Goal: Task Accomplishment & Management: Manage account settings

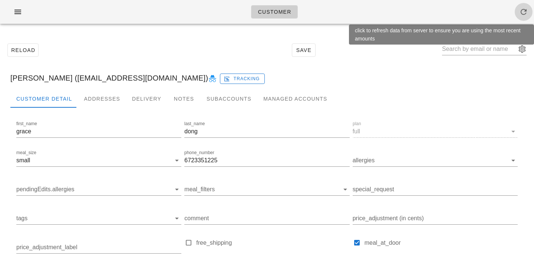
click at [528, 14] on icon "button" at bounding box center [524, 11] width 9 height 9
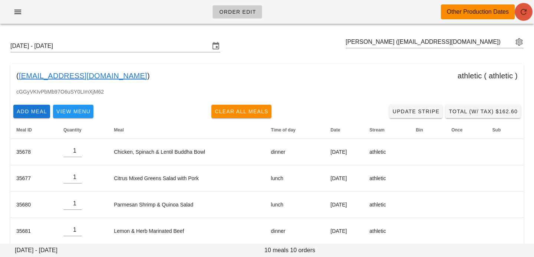
click at [526, 14] on icon "button" at bounding box center [524, 11] width 9 height 9
click at [430, 46] on input "text" at bounding box center [430, 42] width 168 height 12
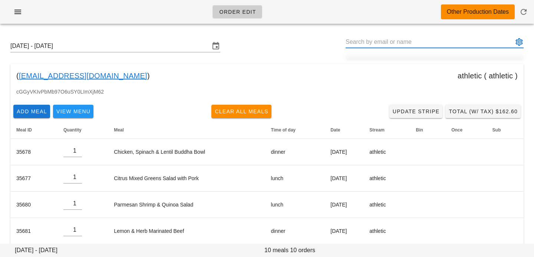
paste input "GRACEZI1984@GMAIL.COM"
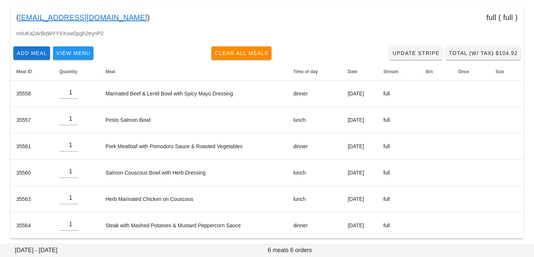
scroll to position [62, 0]
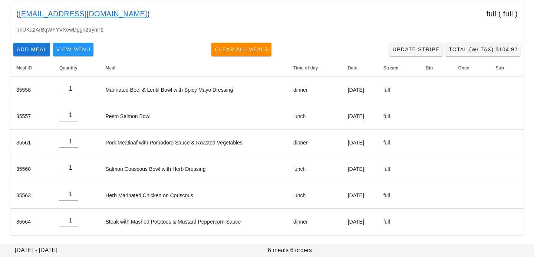
type input "grace dong (GRACEZI1984@GMAIL.COM)"
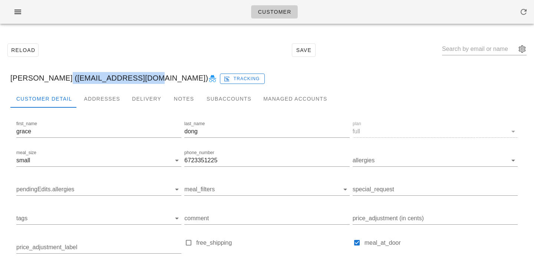
drag, startPoint x: 55, startPoint y: 77, endPoint x: 151, endPoint y: 74, distance: 95.8
click at [151, 74] on div "grace dong (GRACEZI1984@GMAIL.COM) Tracking" at bounding box center [266, 78] width 525 height 24
copy div "GRACEZI1984@GMAIL.COM"
click at [115, 97] on div "Addresses" at bounding box center [102, 99] width 48 height 18
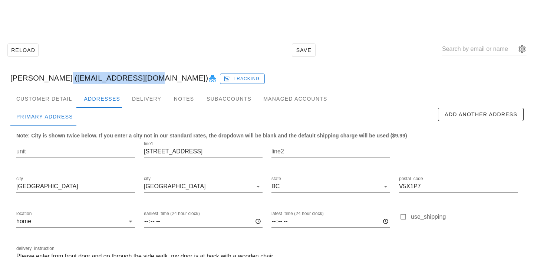
scroll to position [49, 0]
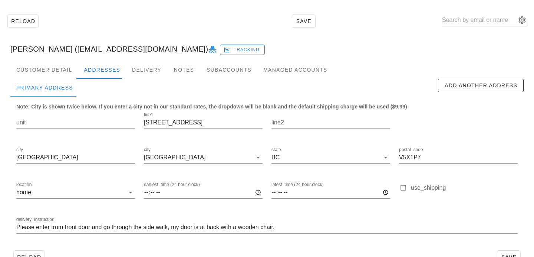
scroll to position [49, 0]
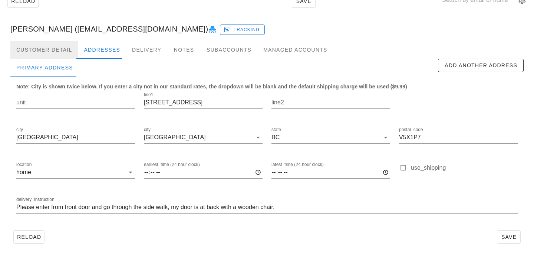
click at [53, 53] on div "Customer Detail" at bounding box center [44, 50] width 68 height 18
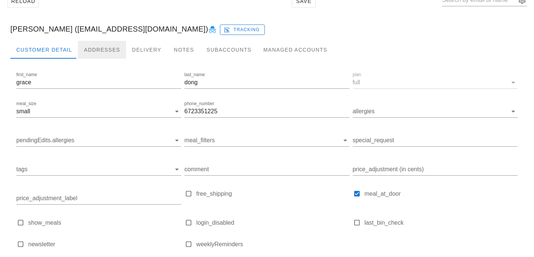
click at [95, 47] on div "Addresses" at bounding box center [102, 50] width 48 height 18
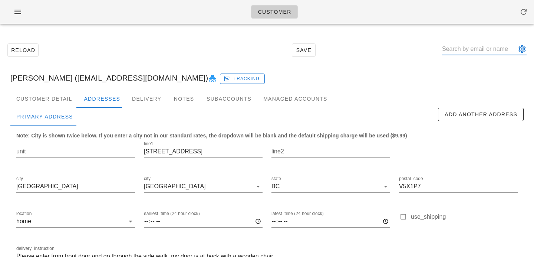
click at [492, 52] on input "text" at bounding box center [479, 49] width 74 height 12
paste input "okin3_@hotmail.com"
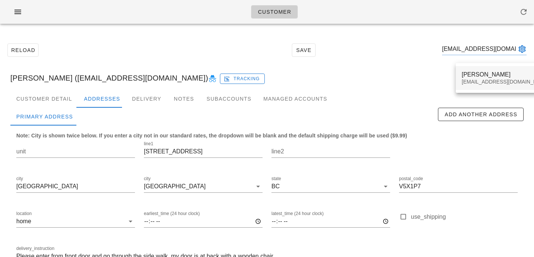
type input "okin3_@hotmail.com"
click at [469, 74] on div "Nikolas Oliveira" at bounding box center [506, 74] width 88 height 7
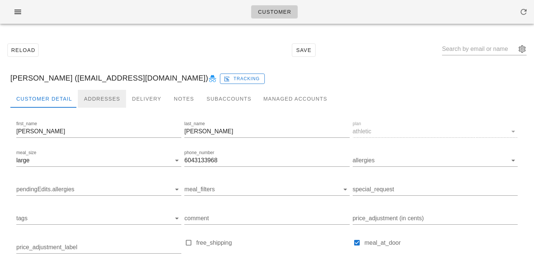
click at [94, 99] on div "Addresses" at bounding box center [102, 99] width 48 height 18
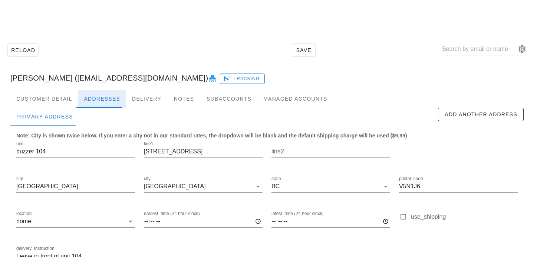
scroll to position [49, 0]
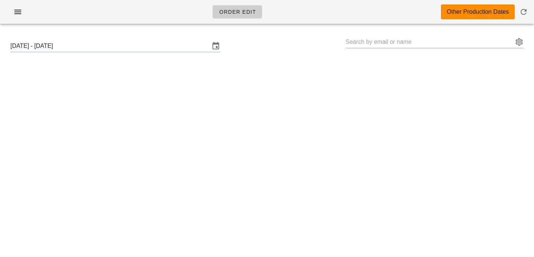
type input "[PERSON_NAME] ([EMAIL_ADDRESS][DOMAIN_NAME])"
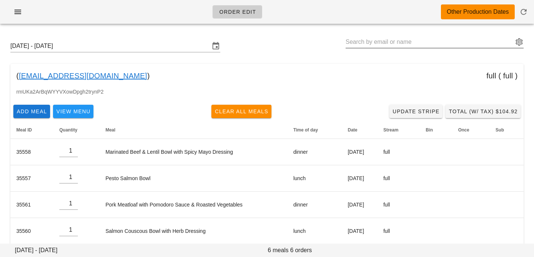
click at [395, 46] on input "text" at bounding box center [430, 42] width 168 height 12
paste input "okin3_@hotmail.com"
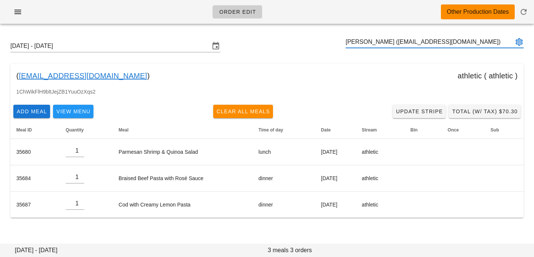
type input "[PERSON_NAME] ([EMAIL_ADDRESS][DOMAIN_NAME])"
paste input "dgrich3@gmail.com"
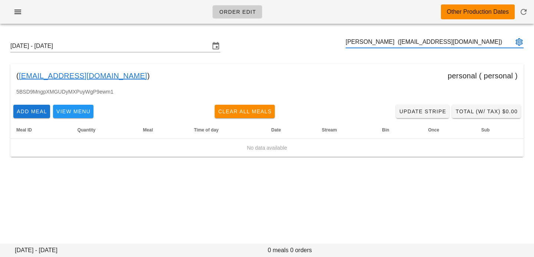
type input "Devan Richmond (dgrich3@gmail.com)"
paste input "[EMAIL_ADDRESS][DOMAIN_NAME]"
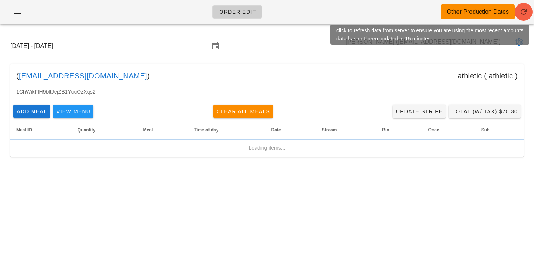
type input "[PERSON_NAME] ([EMAIL_ADDRESS][DOMAIN_NAME])"
click at [529, 14] on span "button" at bounding box center [524, 11] width 18 height 9
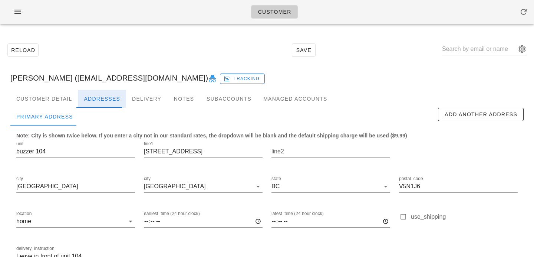
scroll to position [49, 0]
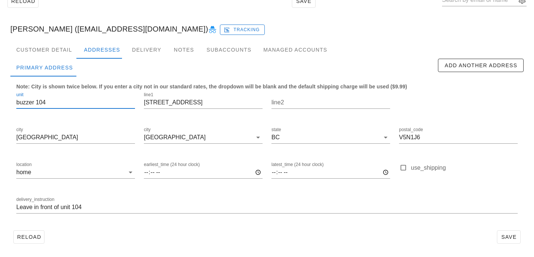
drag, startPoint x: 57, startPoint y: 102, endPoint x: 0, endPoint y: 98, distance: 57.2
click at [0, 98] on div "Reload Save Nikolas Oliveira (okin3_@hotmail.com) Tracking Customer Detail Addr…" at bounding box center [267, 119] width 534 height 276
click at [112, 209] on input "Leave in front of unit 104" at bounding box center [267, 207] width 502 height 12
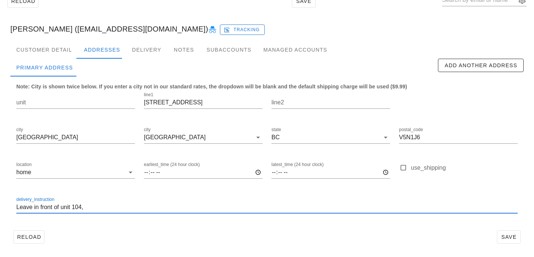
paste input "buzzer 104"
drag, startPoint x: 72, startPoint y: 205, endPoint x: 81, endPoint y: 204, distance: 8.7
click at [81, 204] on input "Leave in front of unit 104, buzzer 104" at bounding box center [267, 207] width 502 height 12
type input "Leave in front of unit 104, buzzer 104"
click at [70, 101] on input "unit" at bounding box center [75, 102] width 119 height 12
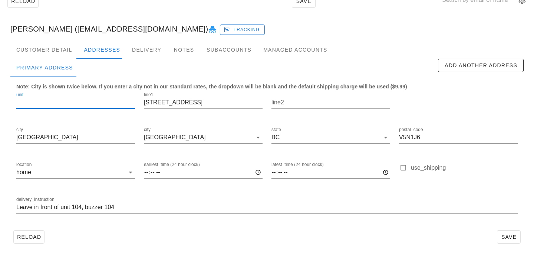
paste input "104"
type input "104"
drag, startPoint x: 148, startPoint y: 223, endPoint x: 137, endPoint y: 216, distance: 12.6
click at [148, 223] on div "delivery_instruction Leave in front of unit 104, buzzer 104" at bounding box center [267, 208] width 511 height 35
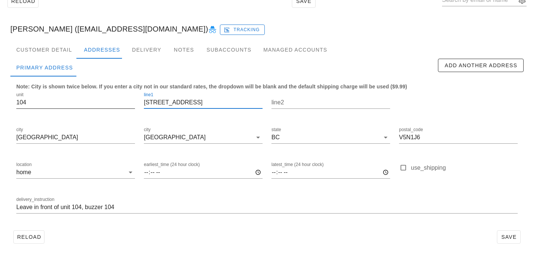
drag, startPoint x: 157, startPoint y: 104, endPoint x: 125, endPoint y: 104, distance: 31.5
click at [125, 104] on div "unit 104 line1 104-1481 4th ave east line2 city Vancouver city Vancouver state …" at bounding box center [267, 156] width 511 height 140
click at [173, 101] on input "1481 4th ave east" at bounding box center [203, 102] width 119 height 12
type input "1481 4th Ave East"
click at [438, 231] on div "Reload Save" at bounding box center [267, 236] width 514 height 19
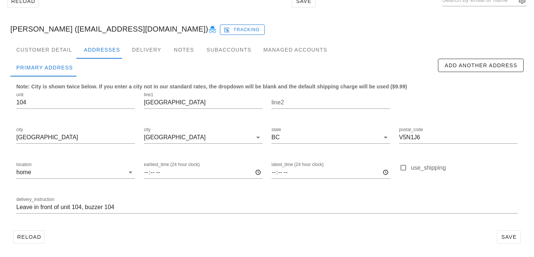
scroll to position [0, 0]
click at [508, 235] on span "Save" at bounding box center [509, 237] width 17 height 6
drag, startPoint x: 198, startPoint y: 101, endPoint x: 121, endPoint y: 89, distance: 78.6
click at [121, 89] on div "unit 104 line1 1481 4th Ave East line2 city Vancouver city Vancouver state BC p…" at bounding box center [267, 156] width 511 height 140
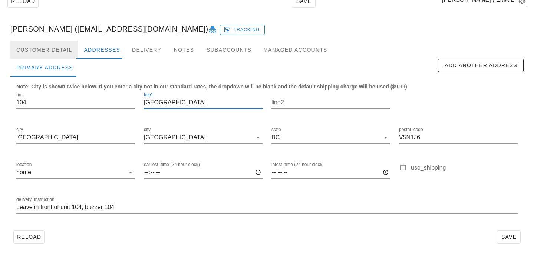
click at [64, 49] on div "Customer Detail" at bounding box center [44, 50] width 68 height 18
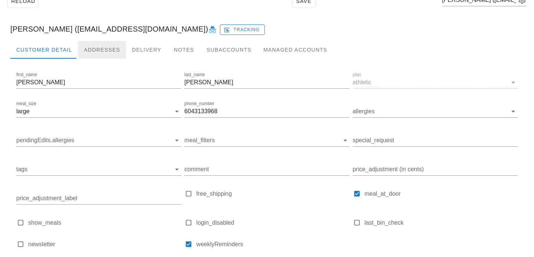
click at [94, 52] on div "Addresses" at bounding box center [102, 50] width 48 height 18
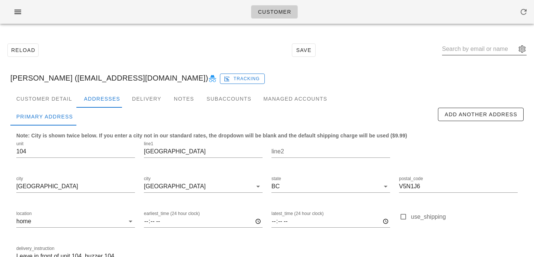
click at [489, 49] on input "text" at bounding box center [479, 49] width 74 height 12
paste input "dgrich3@gmail.com"
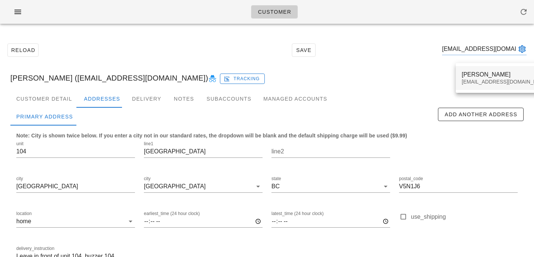
type input "dgrich3@gmail.com"
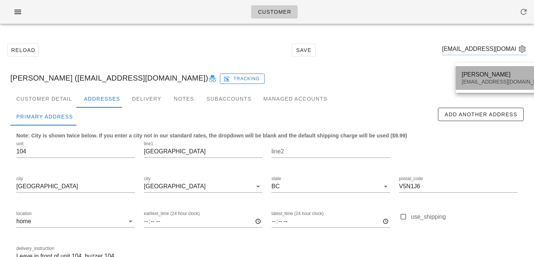
click at [469, 72] on div "Devan Richmond" at bounding box center [506, 74] width 88 height 7
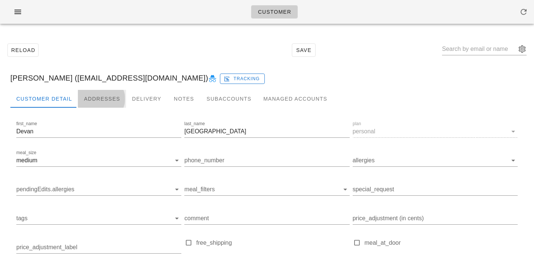
click at [110, 104] on div "Addresses" at bounding box center [102, 99] width 48 height 18
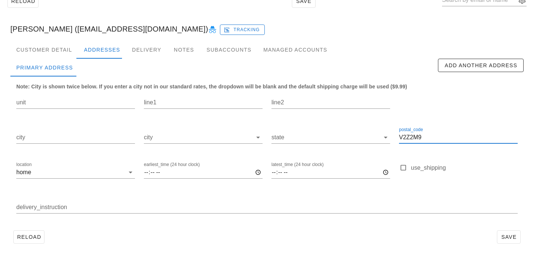
drag, startPoint x: 438, startPoint y: 137, endPoint x: 332, endPoint y: 127, distance: 105.9
click at [333, 127] on div "unit line1 line2 city city state postal_code V2Z2M9 location home earliest_time…" at bounding box center [267, 156] width 511 height 140
click at [60, 41] on div "Customer Detail" at bounding box center [44, 50] width 68 height 18
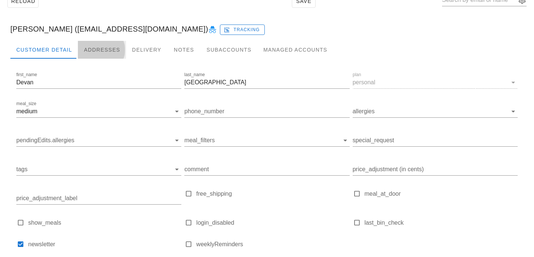
click at [102, 44] on div "Addresses" at bounding box center [102, 50] width 48 height 18
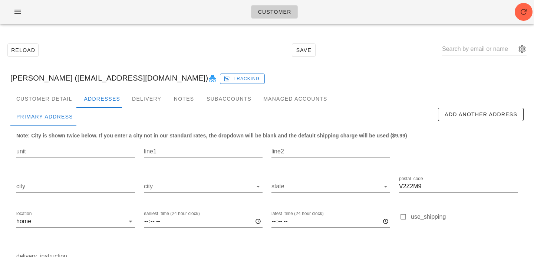
click at [476, 53] on input "text" at bounding box center [479, 49] width 74 height 12
paste input "LR.RS@outlook.com"
type input "LR.RS@outlook.com"
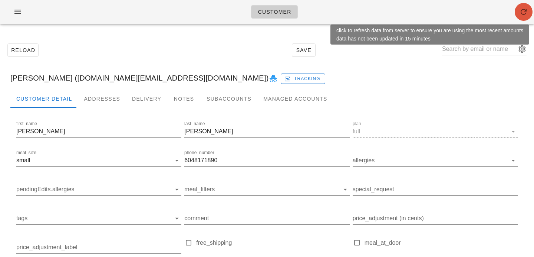
click at [524, 12] on icon "button" at bounding box center [524, 11] width 9 height 9
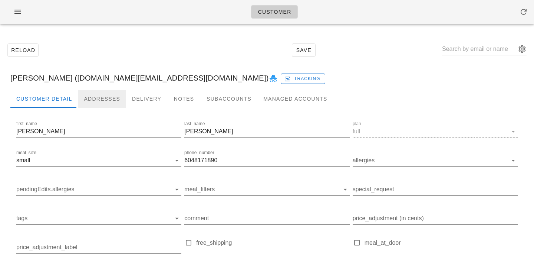
click at [104, 99] on div "Addresses" at bounding box center [102, 99] width 48 height 18
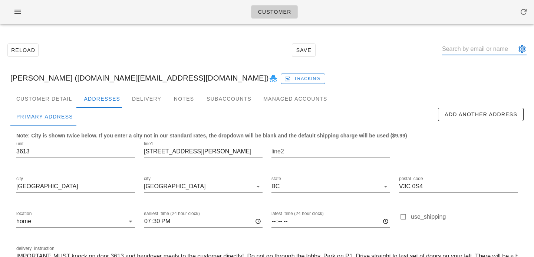
click at [470, 52] on input "text" at bounding box center [479, 49] width 74 height 12
paste input "[EMAIL_ADDRESS][DOMAIN_NAME]"
type input "[EMAIL_ADDRESS][DOMAIN_NAME]"
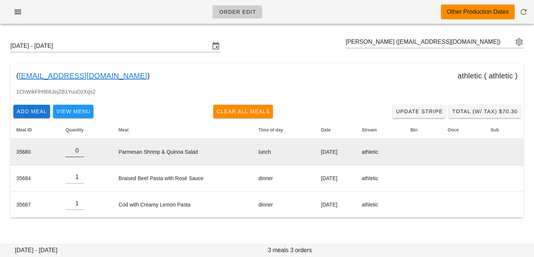
type input "0"
click at [80, 152] on input "0" at bounding box center [75, 151] width 19 height 12
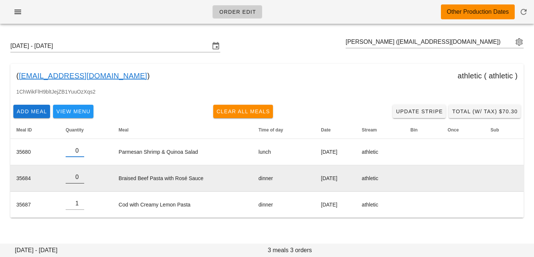
type input "0"
click at [79, 180] on input "0" at bounding box center [75, 177] width 19 height 12
click at [147, 172] on td "Braised Beef Pasta with Rosé Sauce" at bounding box center [183, 178] width 140 height 26
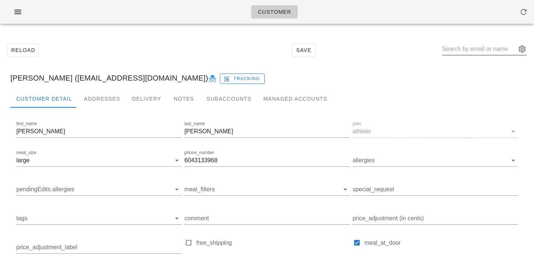
click at [464, 50] on input "text" at bounding box center [479, 49] width 74 height 12
paste input "[EMAIL_ADDRESS][DOMAIN_NAME]"
type input "[EMAIL_ADDRESS][DOMAIN_NAME]"
click at [96, 100] on div "Addresses" at bounding box center [102, 99] width 48 height 18
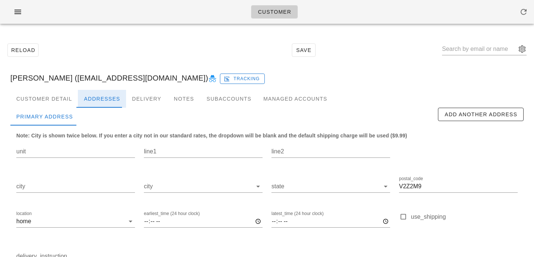
scroll to position [49, 0]
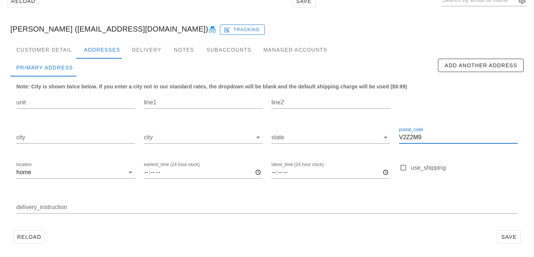
drag, startPoint x: 438, startPoint y: 136, endPoint x: 350, endPoint y: 122, distance: 89.1
click at [350, 122] on div "unit line1 line2 city city state postal_code V2Z2M9 location home earliest_time…" at bounding box center [267, 156] width 511 height 140
click at [76, 52] on div "Customer Detail" at bounding box center [44, 50] width 68 height 18
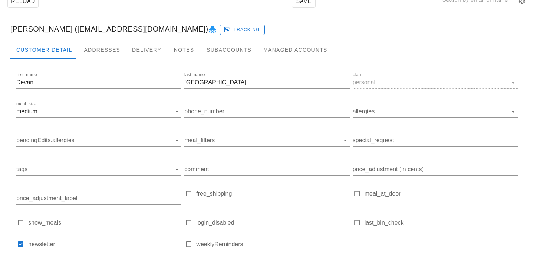
click at [468, 10] on div at bounding box center [484, 11] width 85 height 5
click at [465, 1] on input "text" at bounding box center [479, 0] width 74 height 12
paste input "pjulian1680@gmail.com"
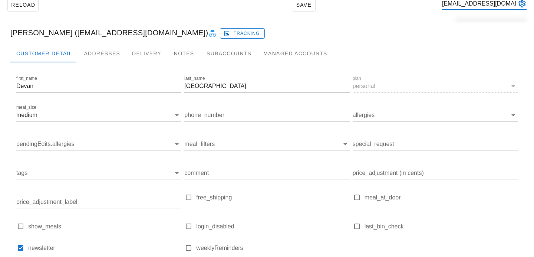
scroll to position [0, 3]
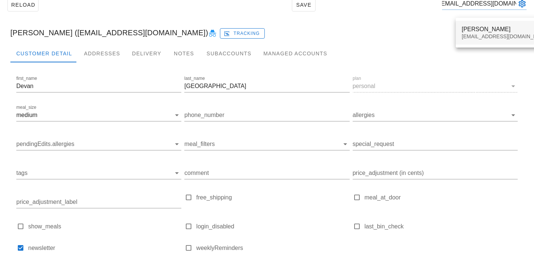
type input "pjulian1680@gmail.com"
click at [473, 35] on div "pjulian1680@gmail.com" at bounding box center [506, 36] width 88 height 6
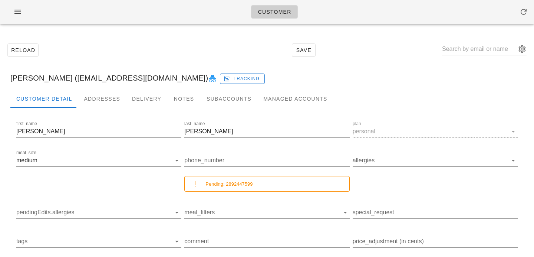
click at [106, 82] on div "Paul Julian (pjulian1680@gmail.com) Tracking" at bounding box center [266, 78] width 525 height 24
click at [103, 98] on div "Addresses" at bounding box center [102, 99] width 48 height 18
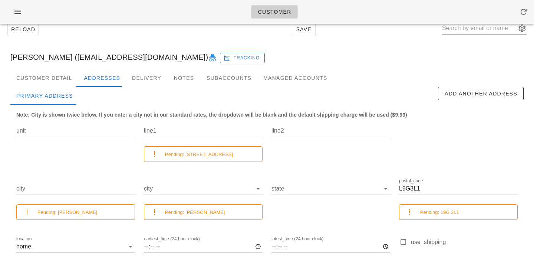
scroll to position [3, 0]
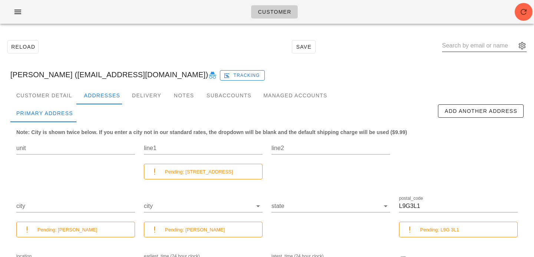
click at [466, 45] on input "text" at bounding box center [479, 46] width 74 height 12
paste input "fletcheremily233@gmail.com"
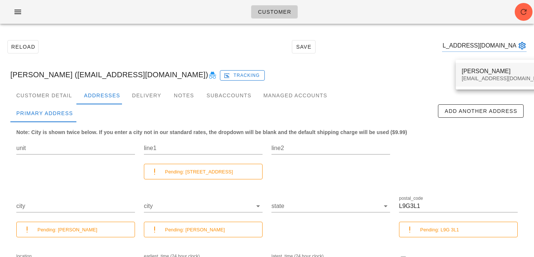
type input "[EMAIL_ADDRESS][DOMAIN_NAME]"
click at [471, 71] on div "Emily Fletcher" at bounding box center [506, 71] width 88 height 7
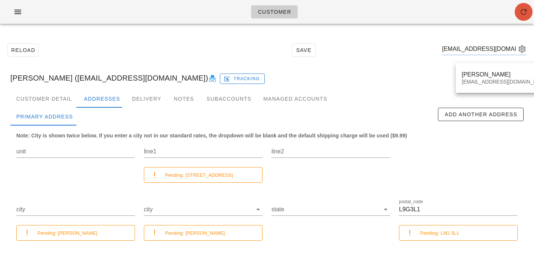
click at [517, 14] on span "button" at bounding box center [524, 11] width 18 height 9
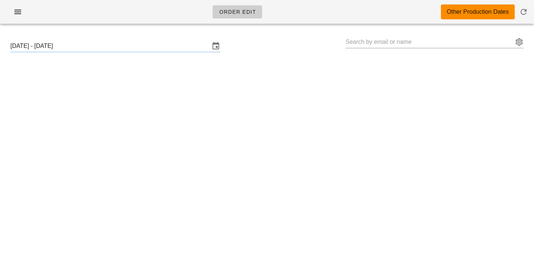
type input "[PERSON_NAME] ([EMAIL_ADDRESS][DOMAIN_NAME])"
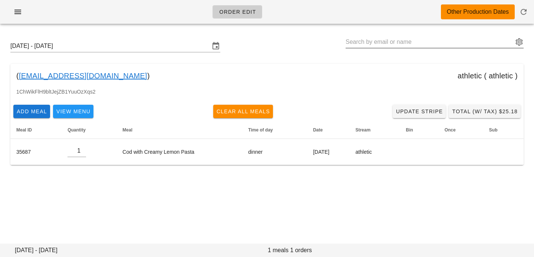
click at [414, 41] on input "text" at bounding box center [430, 42] width 168 height 12
paste input "[EMAIL_ADDRESS][DOMAIN_NAME]"
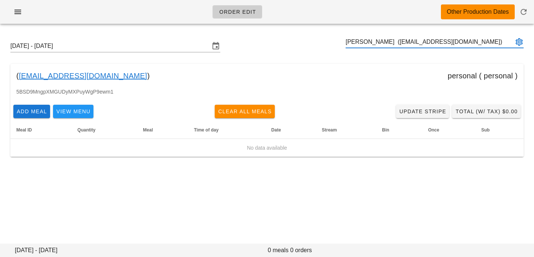
type input "[PERSON_NAME] ([EMAIL_ADDRESS][DOMAIN_NAME])"
paste input "pjulian1680@gmail.com"
click at [377, 42] on input "Paul Julian (pjulian1680@gmail.com)" at bounding box center [430, 42] width 168 height 12
drag, startPoint x: 374, startPoint y: 42, endPoint x: 464, endPoint y: 44, distance: 89.8
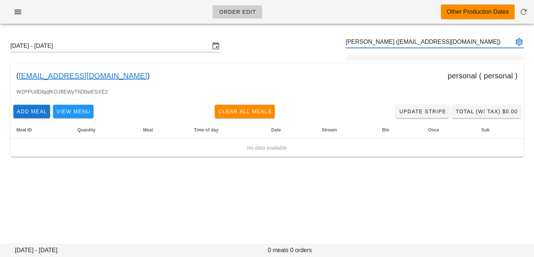
click at [463, 44] on input "Paul Julian (pjulian1680@gmail.com)" at bounding box center [430, 42] width 168 height 12
type input "Paul Julian (pjulian1680@gmail.com)"
paste input "[EMAIL_ADDRESS][DOMAIN_NAME]"
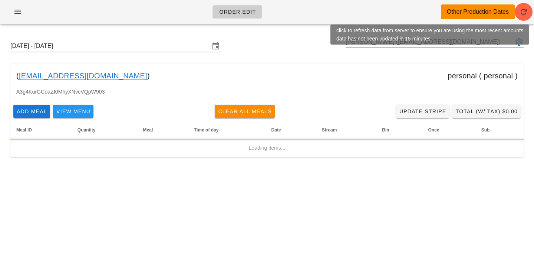
type input "[PERSON_NAME] ([EMAIL_ADDRESS][DOMAIN_NAME])"
click at [522, 11] on icon "button" at bounding box center [524, 11] width 9 height 9
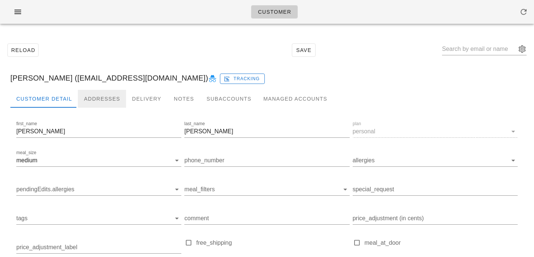
click at [112, 91] on div "Addresses" at bounding box center [102, 99] width 48 height 18
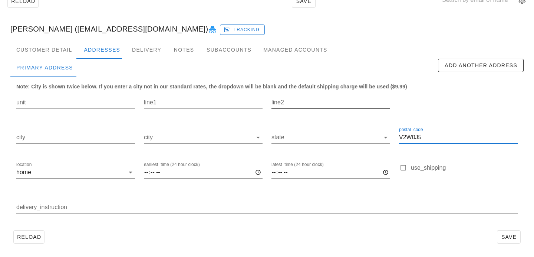
drag, startPoint x: 428, startPoint y: 139, endPoint x: 322, endPoint y: 112, distance: 109.1
click at [322, 112] on div "unit line1 line2 city city state postal_code V2W0J5 location home earliest_time…" at bounding box center [267, 156] width 511 height 140
click at [59, 55] on div "Customer Detail" at bounding box center [44, 50] width 68 height 18
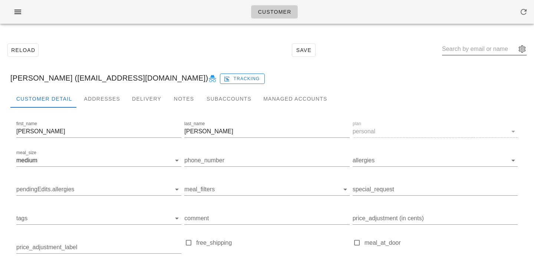
click at [484, 50] on input "text" at bounding box center [479, 49] width 74 height 12
paste input "angie_ambrosia@live.com"
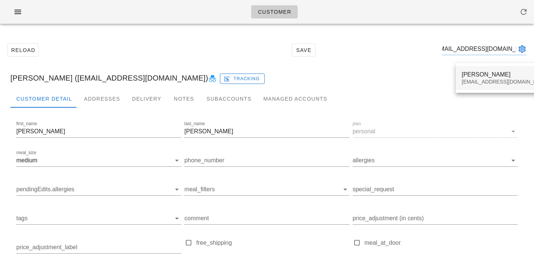
type input "angie_ambrosia@live.com"
click at [474, 80] on div "angie_ambrosia@live.com" at bounding box center [506, 82] width 88 height 6
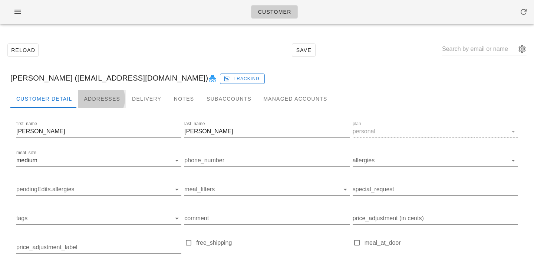
click at [101, 104] on div "Addresses" at bounding box center [102, 99] width 48 height 18
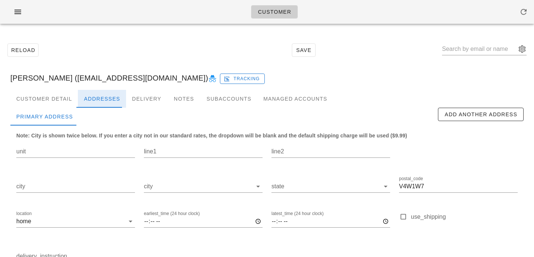
scroll to position [49, 0]
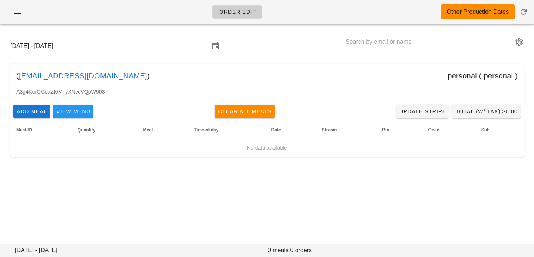
click at [400, 40] on input "text" at bounding box center [430, 42] width 168 height 12
paste input "[EMAIL_ADDRESS][DOMAIN_NAME]"
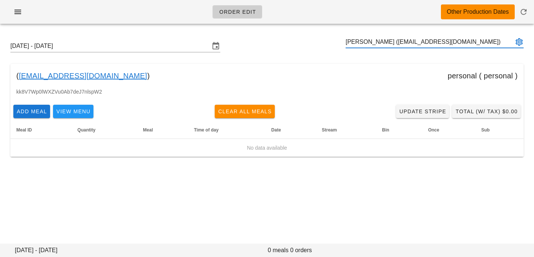
type input "[PERSON_NAME] ([EMAIL_ADDRESS][DOMAIN_NAME])"
paste input "[PERSON_NAME][EMAIL_ADDRESS][PERSON_NAME][DOMAIN_NAME]"
type input "[PERSON_NAME] ([PERSON_NAME][EMAIL_ADDRESS][PERSON_NAME][DOMAIN_NAME])"
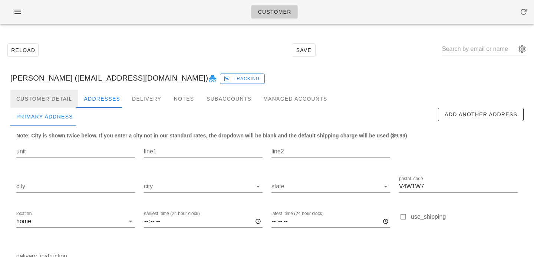
click at [66, 97] on div "Customer Detail" at bounding box center [44, 99] width 68 height 18
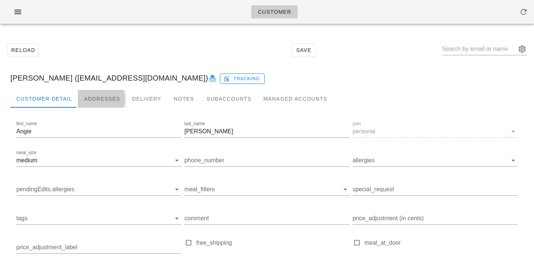
click at [92, 93] on div "Addresses" at bounding box center [102, 99] width 48 height 18
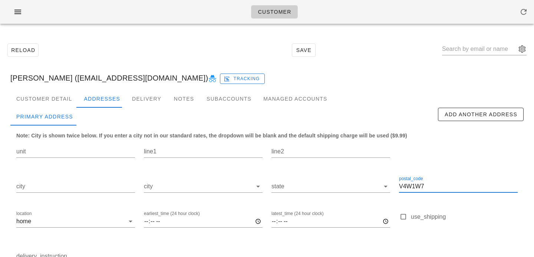
click at [430, 181] on input "V4W1W7" at bounding box center [458, 186] width 119 height 12
drag, startPoint x: 427, startPoint y: 186, endPoint x: 344, endPoint y: 184, distance: 83.9
click at [344, 184] on div "unit line1 line2 city city state postal_code V4W1W7 location home earliest_time…" at bounding box center [267, 205] width 511 height 140
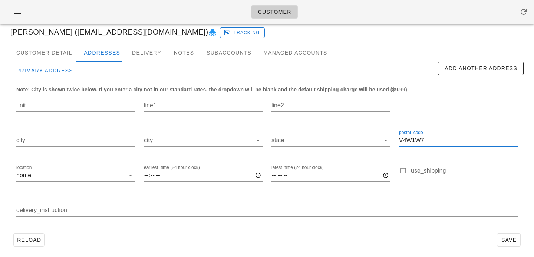
scroll to position [49, 0]
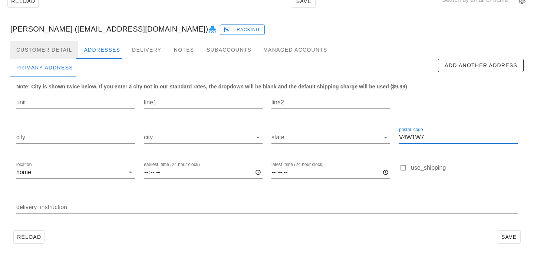
click at [58, 53] on div "Customer Detail" at bounding box center [44, 50] width 68 height 18
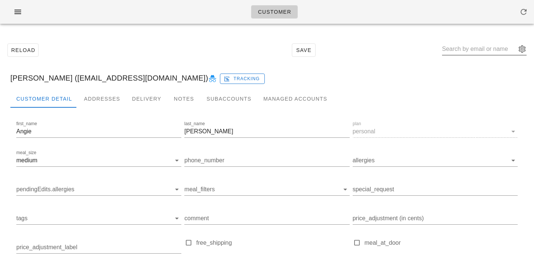
click at [471, 52] on input "text" at bounding box center [479, 49] width 74 height 12
paste input "[PERSON_NAME][EMAIL_ADDRESS][PERSON_NAME][DOMAIN_NAME]"
type input "[PERSON_NAME][EMAIL_ADDRESS][PERSON_NAME][DOMAIN_NAME]"
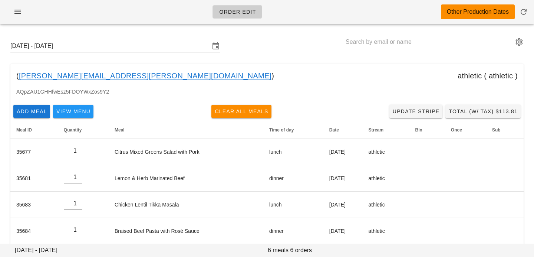
click at [425, 43] on input "text" at bounding box center [430, 42] width 168 height 12
paste input "rebecca.troelstra@gmail.com"
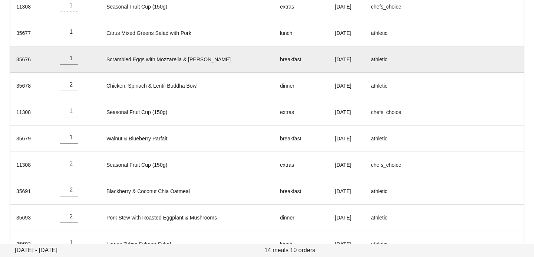
scroll to position [167, 0]
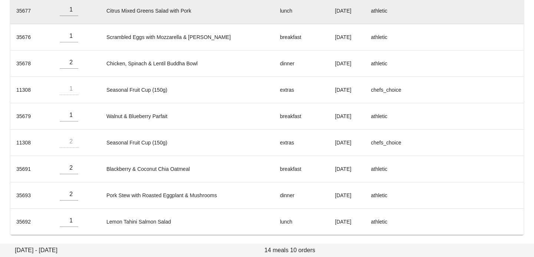
type input "Becky Troelstra (rebecca.troelstra@gmail.com)"
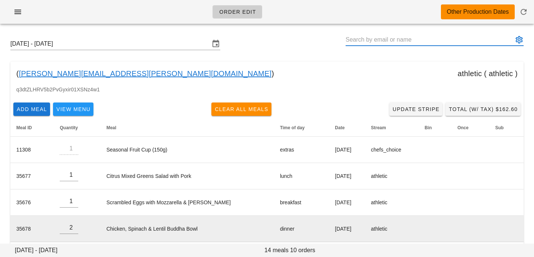
scroll to position [0, 0]
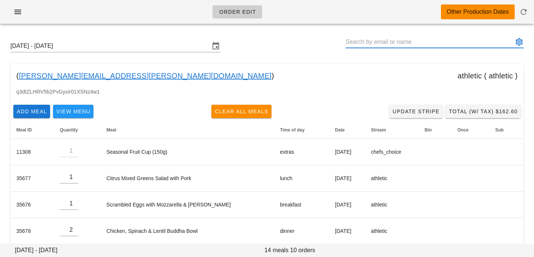
paste input "maxine.julien@shaw.ca"
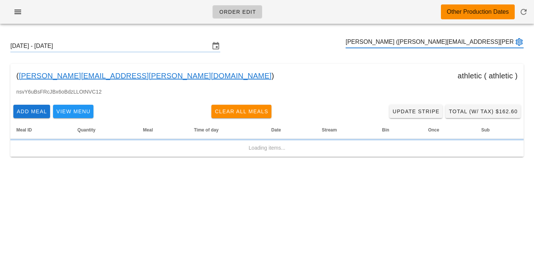
type input "[PERSON_NAME] ([PERSON_NAME][EMAIL_ADDRESS][PERSON_NAME][DOMAIN_NAME])"
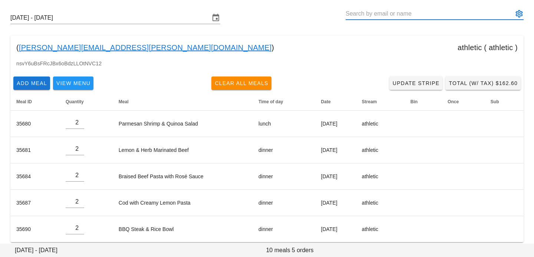
scroll to position [36, 0]
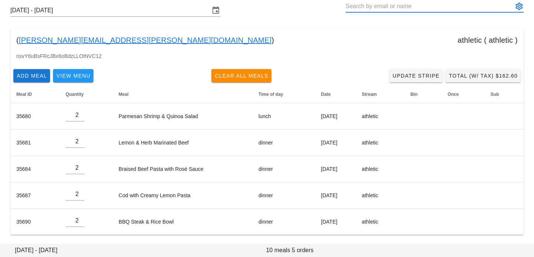
click at [353, 4] on input "text" at bounding box center [430, 6] width 168 height 12
paste input "nmonych@gmail.com"
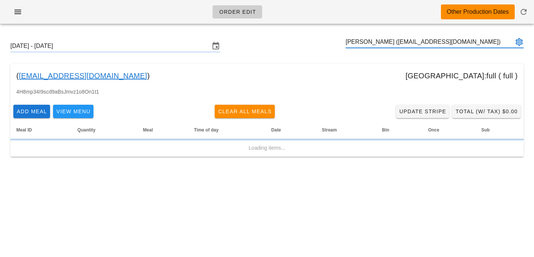
type input "[PERSON_NAME] ([EMAIL_ADDRESS][DOMAIN_NAME])"
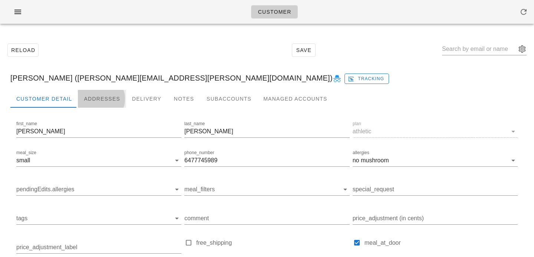
click at [103, 91] on div "Addresses" at bounding box center [102, 99] width 48 height 18
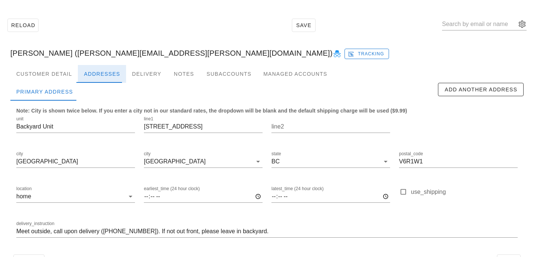
scroll to position [49, 0]
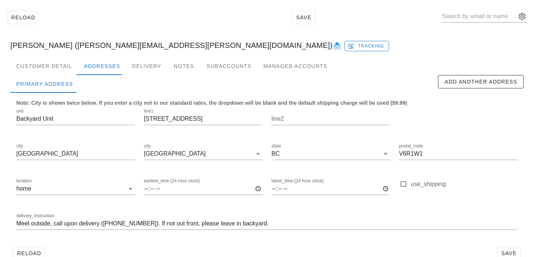
scroll to position [49, 0]
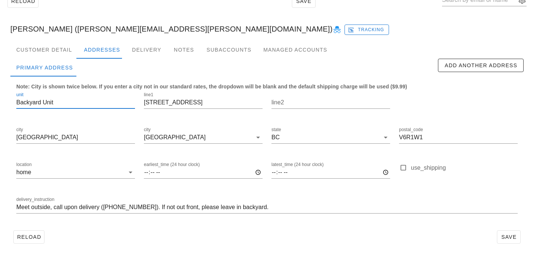
drag, startPoint x: 67, startPoint y: 98, endPoint x: 4, endPoint y: 101, distance: 63.5
click at [4, 101] on div "Reload Save Christopher Taylor (Christopher.taylor@insead.edu) Tracking Custome…" at bounding box center [267, 119] width 534 height 276
drag, startPoint x: 60, startPoint y: 102, endPoint x: 0, endPoint y: 98, distance: 60.6
click at [0, 98] on div "Reload Save Christopher Taylor (Christopher.taylor@insead.edu) Tracking Custome…" at bounding box center [267, 119] width 534 height 276
click at [18, 208] on input "Meet outside, call upon delivery (647-774-5989). If not out front, please leave…" at bounding box center [267, 207] width 502 height 12
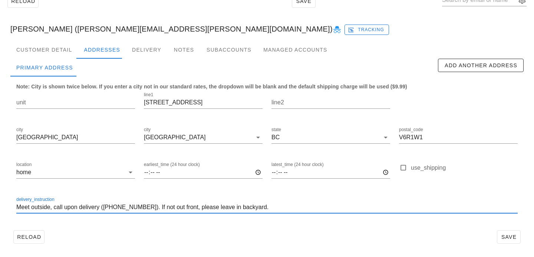
paste input "Backyard Unit"
type input "Backyard Unit . Meet outside, call upon delivery (647-774-5989). If not out fro…"
click at [159, 223] on div "delivery_instruction Backyard Unit . Meet outside, call upon delivery (647-774-…" at bounding box center [267, 208] width 511 height 35
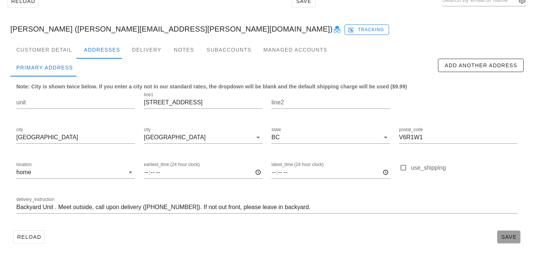
click at [501, 236] on span "Save" at bounding box center [509, 237] width 17 height 6
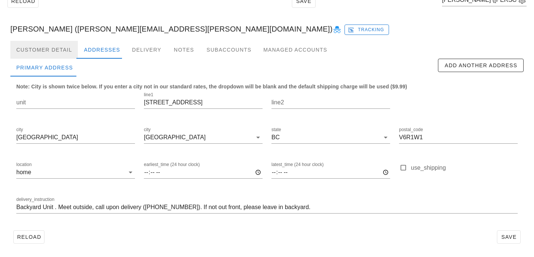
click at [55, 49] on div "Customer Detail" at bounding box center [44, 50] width 68 height 18
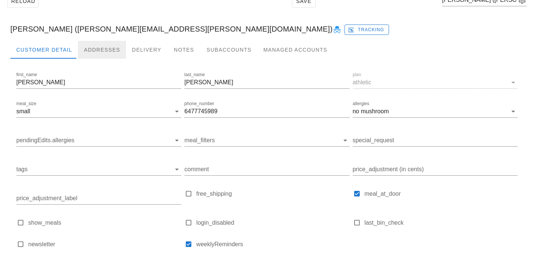
click at [101, 45] on div "Addresses" at bounding box center [102, 50] width 48 height 18
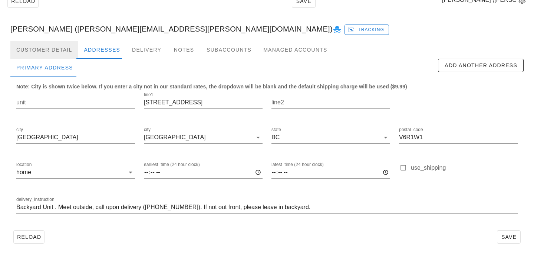
click at [56, 53] on div "Customer Detail" at bounding box center [44, 50] width 68 height 18
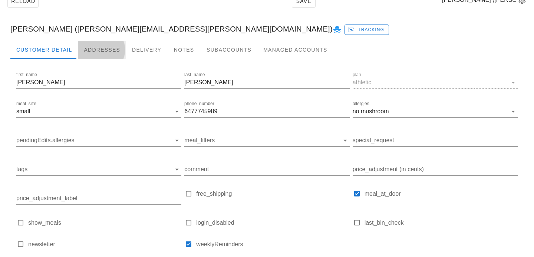
click at [89, 49] on div "Addresses" at bounding box center [102, 50] width 48 height 18
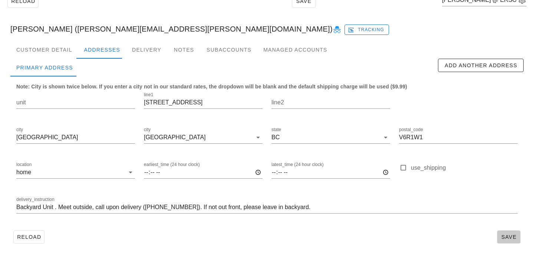
click at [503, 232] on button "Save" at bounding box center [509, 236] width 24 height 13
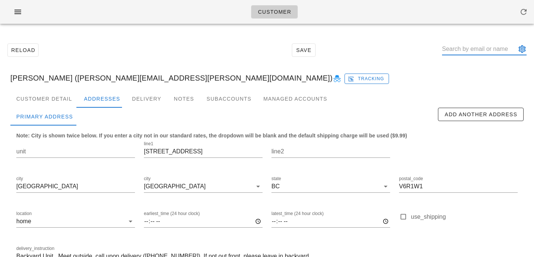
click at [460, 44] on input "text" at bounding box center [479, 49] width 74 height 12
paste input "rebecca.troelstra@gmail.com"
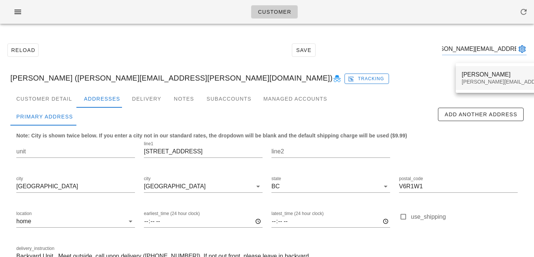
type input "rebecca.troelstra@gmail.com"
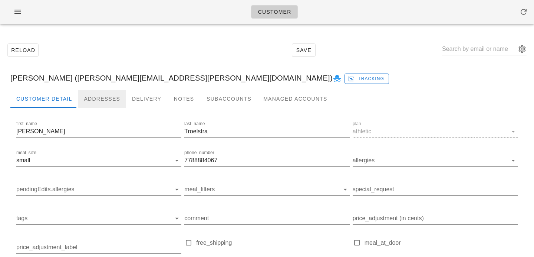
click at [104, 96] on div "Addresses" at bounding box center [102, 99] width 48 height 18
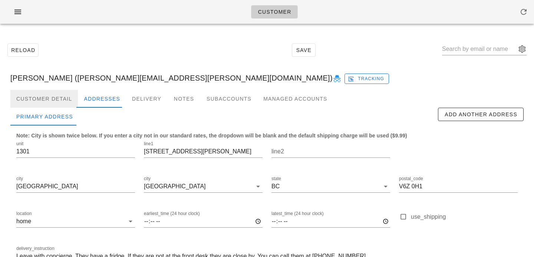
click at [69, 96] on div "Customer Detail" at bounding box center [44, 99] width 68 height 18
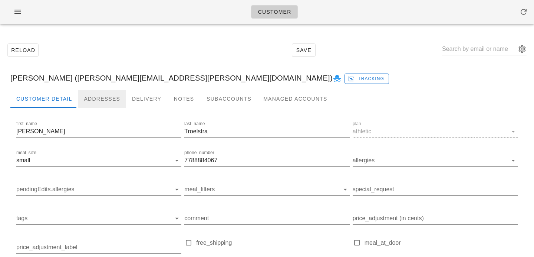
click at [78, 106] on div "Addresses" at bounding box center [102, 99] width 48 height 18
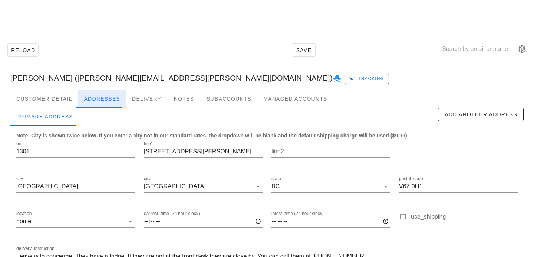
scroll to position [49, 0]
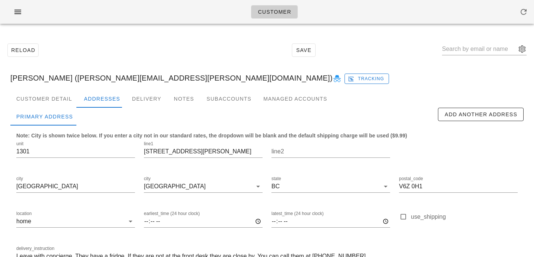
scroll to position [49, 0]
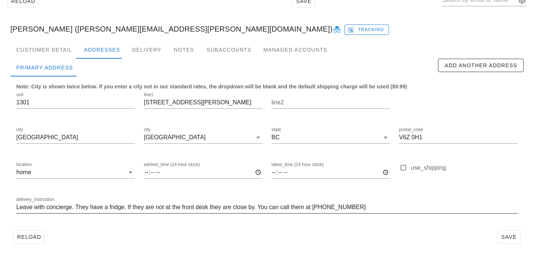
click at [17, 208] on input "Leave with concierge. They have a fridge. If they are not at the front desk the…" at bounding box center [267, 207] width 502 height 12
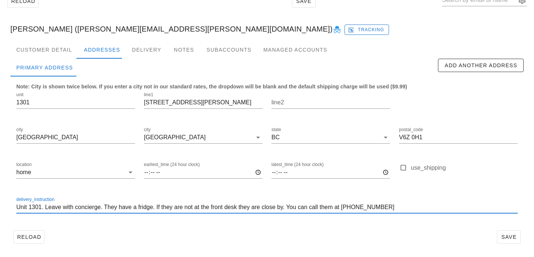
type input "Unit 1301. Leave with concierge. They have a fridge. If they are not at the fro…"
click at [376, 229] on div "Reload Save" at bounding box center [267, 236] width 514 height 19
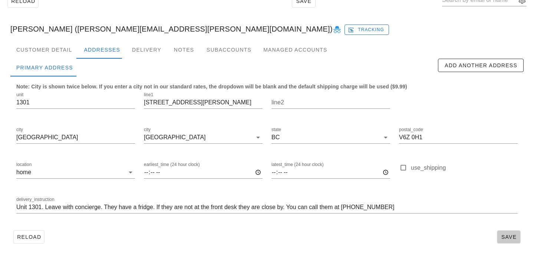
click at [500, 239] on button "Save" at bounding box center [509, 236] width 24 height 13
type input "[PERSON_NAME] ([PERSON_NAME][EMAIL_ADDRESS][PERSON_NAME][DOMAIN_NAME])"
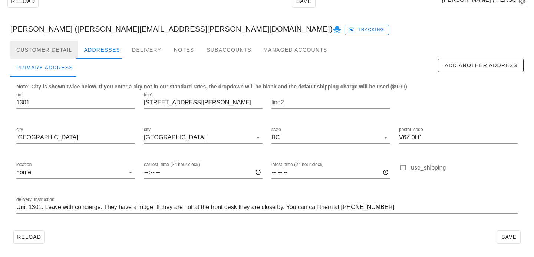
click at [62, 46] on div "Customer Detail" at bounding box center [44, 50] width 68 height 18
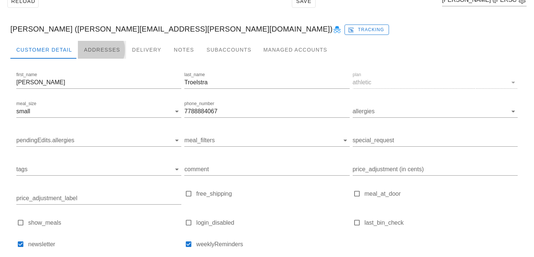
click at [111, 53] on div "Addresses" at bounding box center [102, 50] width 48 height 18
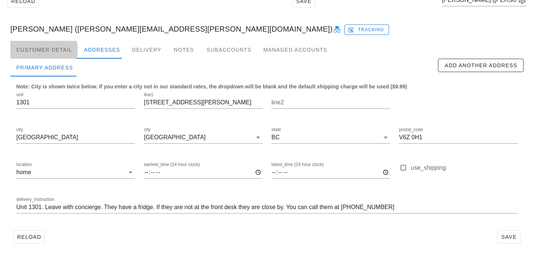
click at [52, 51] on div "Customer Detail" at bounding box center [44, 50] width 68 height 18
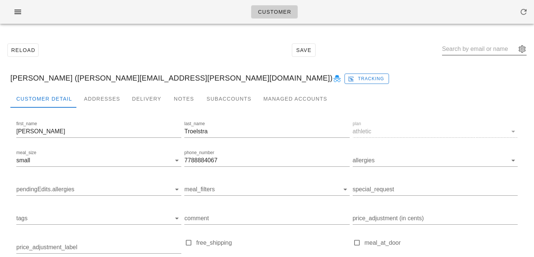
click at [462, 51] on input "text" at bounding box center [479, 49] width 74 height 12
paste input "maxine.julien@shaw.ca"
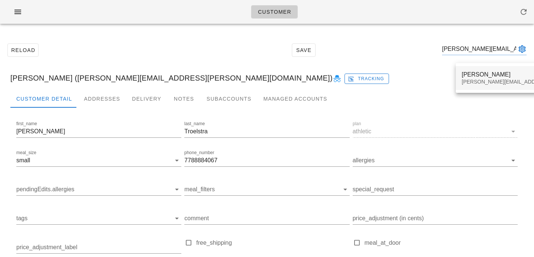
type input "maxine.julien@shaw.ca"
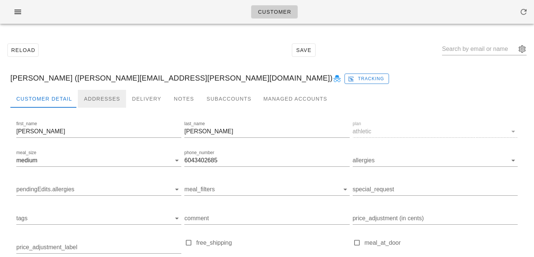
click at [110, 96] on div "Addresses" at bounding box center [102, 99] width 48 height 18
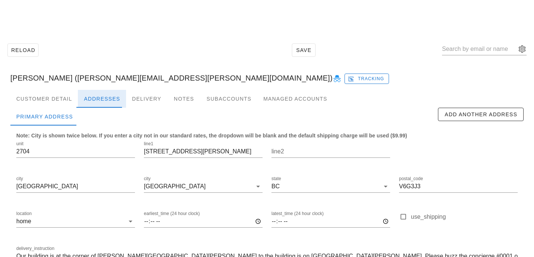
scroll to position [49, 0]
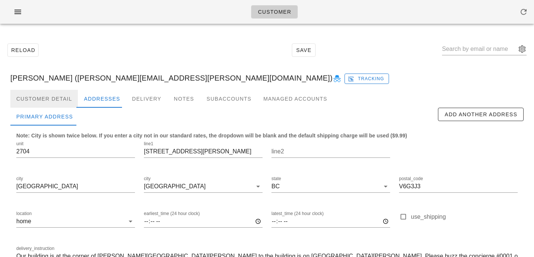
click at [58, 101] on div "Customer Detail" at bounding box center [44, 99] width 68 height 18
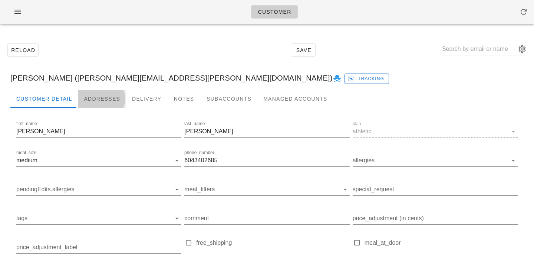
click at [88, 100] on div "Addresses" at bounding box center [102, 99] width 48 height 18
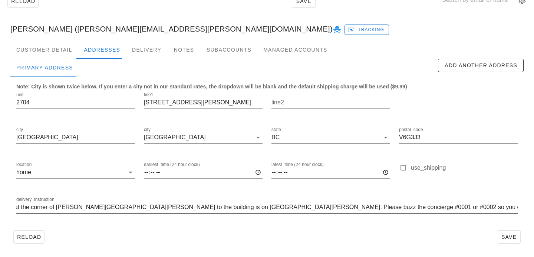
scroll to position [0, 51]
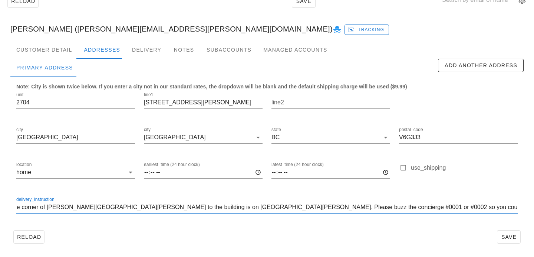
drag, startPoint x: 247, startPoint y: 207, endPoint x: 486, endPoint y: 205, distance: 239.7
click at [487, 206] on input "Our building is at the corner of [PERSON_NAME][GEOGRAPHIC_DATA][PERSON_NAME] to…" at bounding box center [267, 207] width 502 height 12
click at [16, 208] on div "delivery_instruction Our building is at the corner of [PERSON_NAME][GEOGRAPHIC_…" at bounding box center [267, 208] width 511 height 35
click at [17, 208] on input "Our building is at the corner of [PERSON_NAME][GEOGRAPHIC_DATA][PERSON_NAME] to…" at bounding box center [267, 207] width 502 height 12
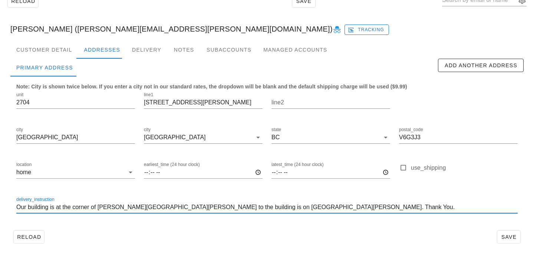
paste input "Please buzz the concierge #0001 or #0002 so you could leave the delivery in the…"
click at [179, 222] on div "delivery_instruction Please buzz the concierge #0001 or #0002 so you could leav…" at bounding box center [267, 208] width 511 height 35
click at [18, 208] on input "Please buzz the concierge #0001 or #0002 so you could leave the delivery in the…" at bounding box center [267, 207] width 502 height 12
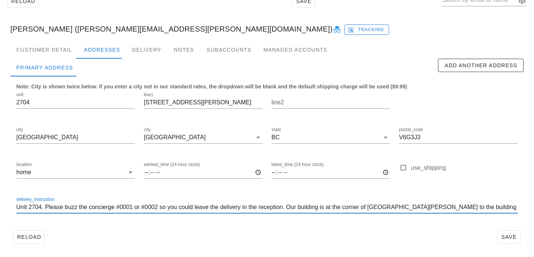
click at [88, 207] on input "Unit 2704. Please buzz the concierge #0001 or #0002 so you could leave the deli…" at bounding box center [267, 207] width 502 height 12
drag, startPoint x: 184, startPoint y: 207, endPoint x: 147, endPoint y: 204, distance: 37.2
click at [147, 204] on input "Unit 2704. Please buzz concierge #0001 or #0002 so you could leave the delivery…" at bounding box center [267, 207] width 502 height 12
drag, startPoint x: 199, startPoint y: 207, endPoint x: 213, endPoint y: 207, distance: 14.5
click at [213, 207] on input "Unit 2704. Please buzz concierge #0001 or #0002, leave the delivery in the rece…" at bounding box center [267, 207] width 502 height 12
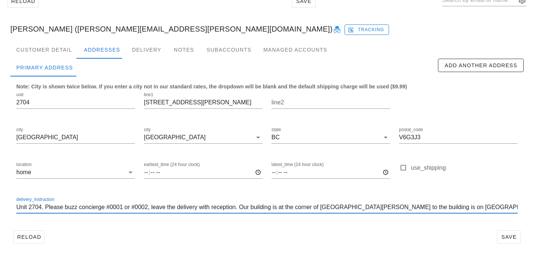
scroll to position [0, 0]
drag, startPoint x: 176, startPoint y: 207, endPoint x: 166, endPoint y: 207, distance: 10.0
click at [166, 207] on input "Unit 2704. Please buzz concierge #0001 or #0002, leave the delivery with recept…" at bounding box center [267, 207] width 502 height 12
click at [413, 206] on input "Unit 2704. Please buzz concierge #0001 or #0002, leave delivery with reception.…" at bounding box center [267, 207] width 502 height 12
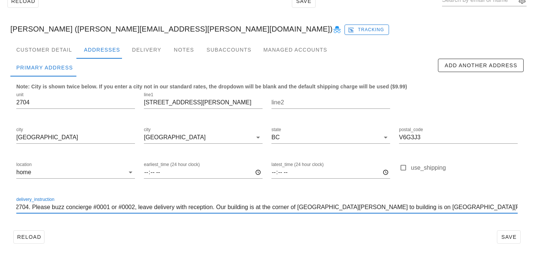
scroll to position [0, 11]
type input "Unit 2704. Please buzz concierge #0001 or #0002, leave delivery with reception.…"
click at [415, 225] on div "delivery_instruction Unit 2704. Please buzz concierge #0001 or #0002, leave del…" at bounding box center [267, 208] width 511 height 35
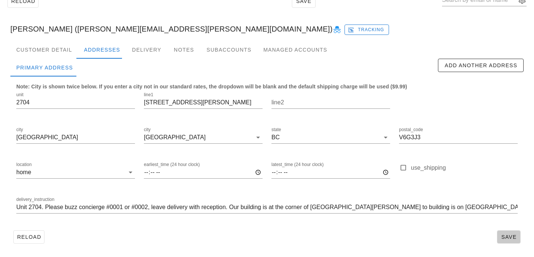
click at [503, 232] on button "Save" at bounding box center [509, 236] width 24 height 13
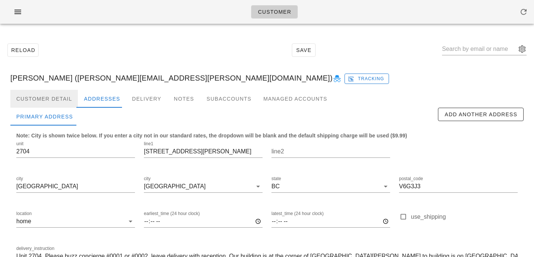
click at [62, 90] on div "Customer Detail" at bounding box center [44, 99] width 68 height 18
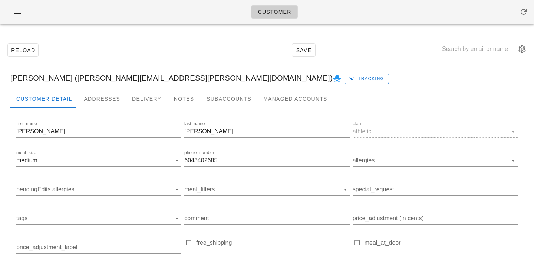
click at [96, 89] on div "Maxine Julien (maxine.julien@shaw.ca) Tracking" at bounding box center [266, 78] width 525 height 24
click at [100, 96] on div "Addresses" at bounding box center [102, 99] width 48 height 18
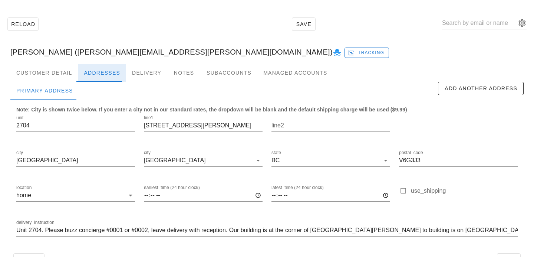
scroll to position [49, 0]
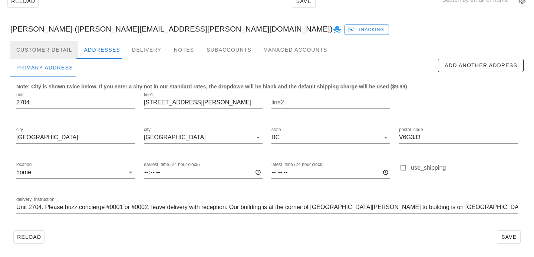
click at [68, 43] on div "Customer Detail" at bounding box center [44, 50] width 68 height 18
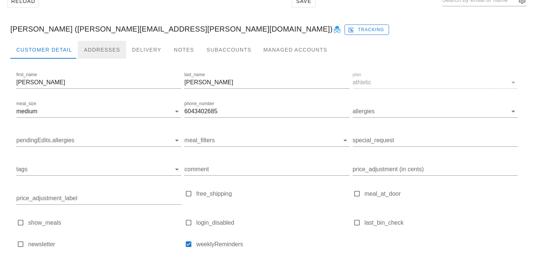
click at [97, 49] on div "Addresses" at bounding box center [102, 50] width 48 height 18
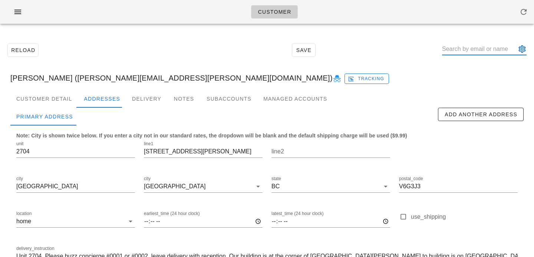
click at [484, 46] on input "text" at bounding box center [479, 49] width 74 height 12
paste input "nmonych@gmail.com"
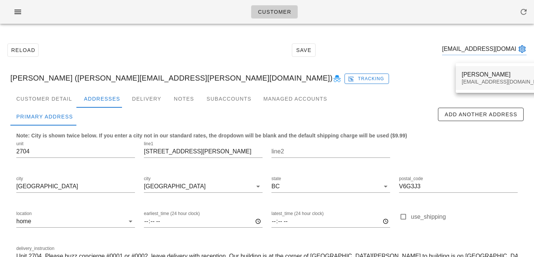
type input "nmonych@gmail.com"
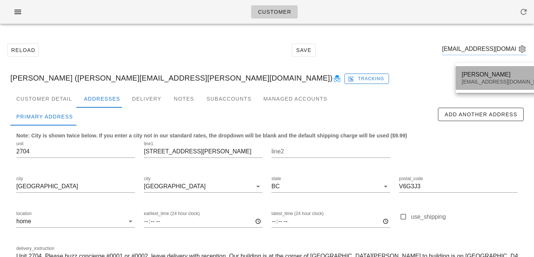
click at [475, 80] on div "nmonych@gmail.com" at bounding box center [506, 82] width 88 height 6
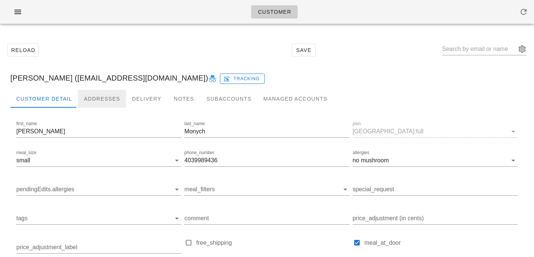
click at [103, 101] on div "Addresses" at bounding box center [102, 99] width 48 height 18
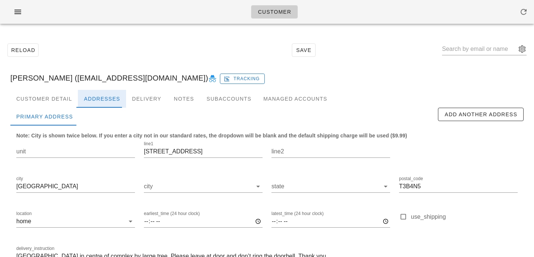
scroll to position [49, 0]
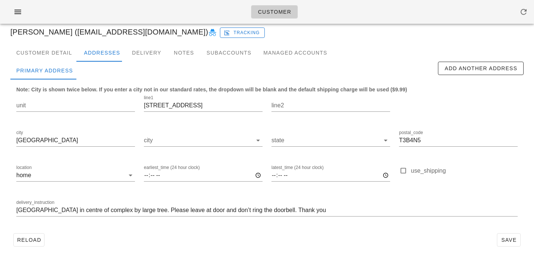
scroll to position [49, 0]
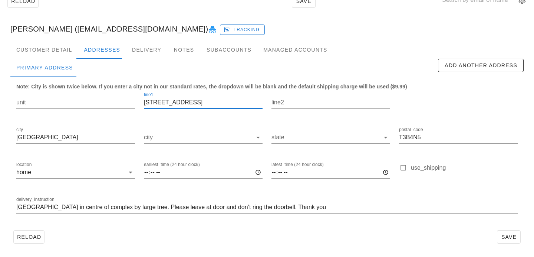
drag, startPoint x: 232, startPoint y: 98, endPoint x: 139, endPoint y: 92, distance: 92.6
click at [140, 92] on div "line1 42-[STREET_ADDRESS]" at bounding box center [204, 103] width 128 height 35
drag, startPoint x: 225, startPoint y: 104, endPoint x: 105, endPoint y: 100, distance: 119.5
click at [105, 100] on div "unit line1 42-5625 Silverdale Drive NW line2 city Calgary city state postal_cod…" at bounding box center [267, 156] width 511 height 140
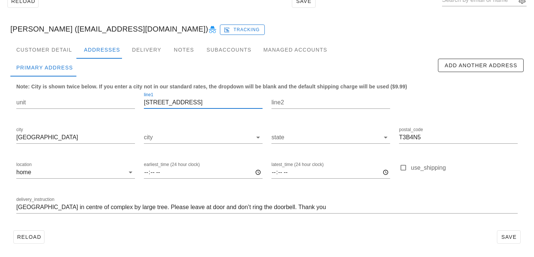
click at [152, 103] on input "42-5625 Silverdale Drive NW" at bounding box center [203, 102] width 119 height 12
drag, startPoint x: 152, startPoint y: 103, endPoint x: 121, endPoint y: 103, distance: 30.8
click at [123, 103] on div "unit line1 42-5625 Silverdale Drive NW line2 city Calgary city state postal_cod…" at bounding box center [267, 156] width 511 height 140
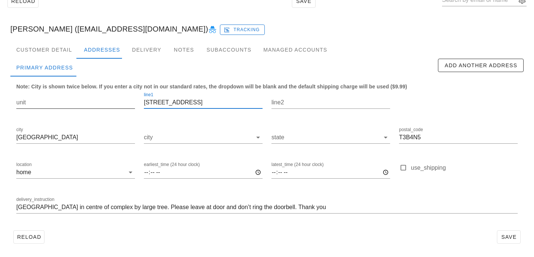
type input "5625 Silverdale Drive NW"
click at [104, 105] on input "unit" at bounding box center [75, 102] width 119 height 12
paste input "42-"
type input "42"
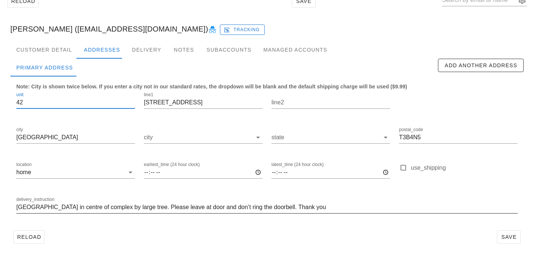
click at [16, 207] on input "Corner townhouse in centre of complex by large tree. Please leave at door and d…" at bounding box center [267, 207] width 502 height 12
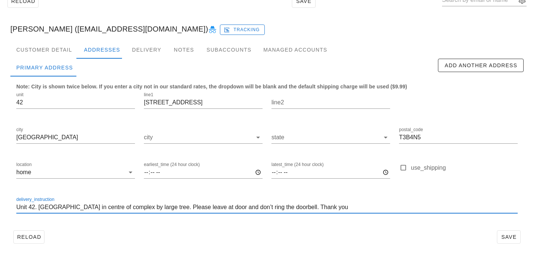
type input "Unit 42. Corner townhouse in centre of complex by large tree. Please leave at d…"
click at [433, 226] on div "Note: City is shown twice below. If you enter a city not in our standard rates,…" at bounding box center [267, 151] width 514 height 151
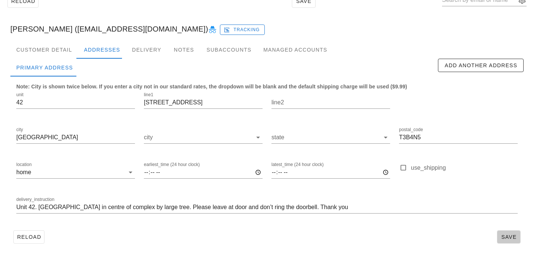
click at [511, 236] on span "Save" at bounding box center [509, 237] width 17 height 6
click at [118, 17] on div "Nadia Monych (nmonych@gmail.com) Tracking" at bounding box center [266, 29] width 525 height 24
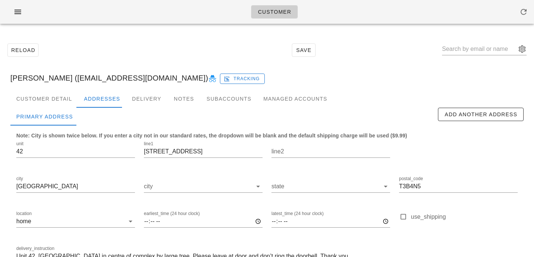
scroll to position [49, 0]
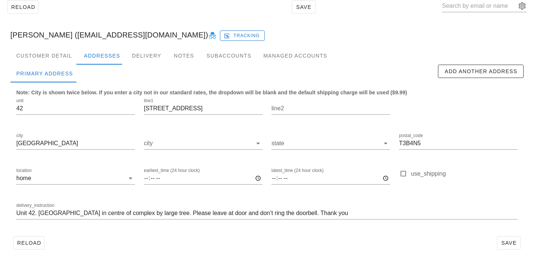
scroll to position [49, 0]
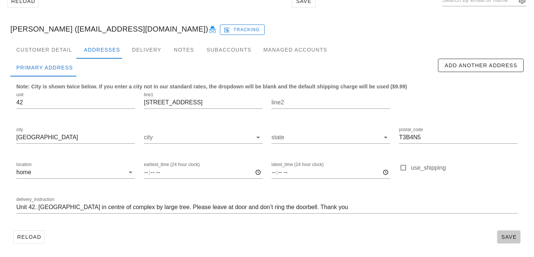
click at [504, 236] on span "Save" at bounding box center [509, 237] width 17 height 6
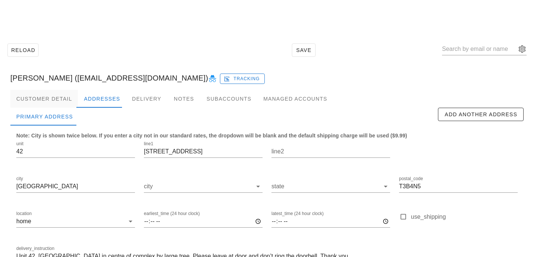
scroll to position [49, 0]
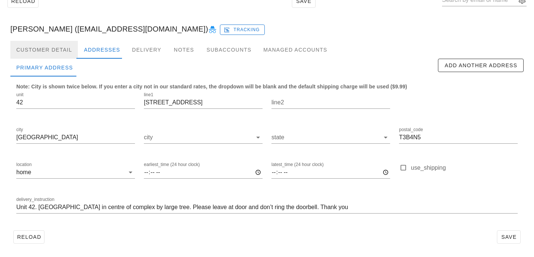
click at [66, 51] on div "Customer Detail" at bounding box center [44, 50] width 68 height 18
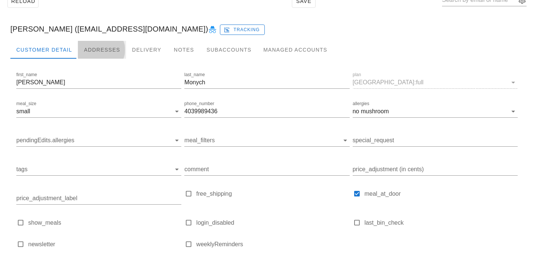
click at [98, 50] on div "Addresses" at bounding box center [102, 50] width 48 height 18
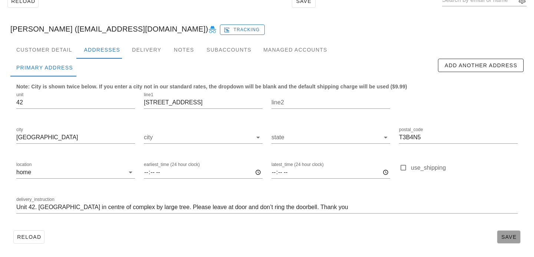
click at [513, 237] on span "Save" at bounding box center [509, 237] width 17 height 6
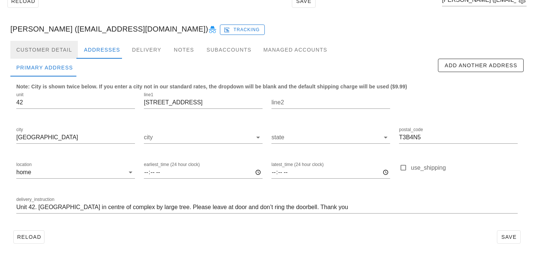
click at [57, 49] on div "Customer Detail" at bounding box center [44, 50] width 68 height 18
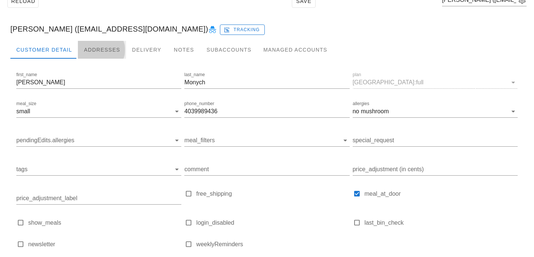
click at [89, 46] on div "Addresses" at bounding box center [102, 50] width 48 height 18
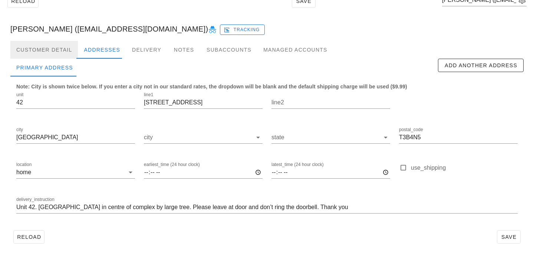
click at [50, 44] on div "Customer Detail" at bounding box center [44, 50] width 68 height 18
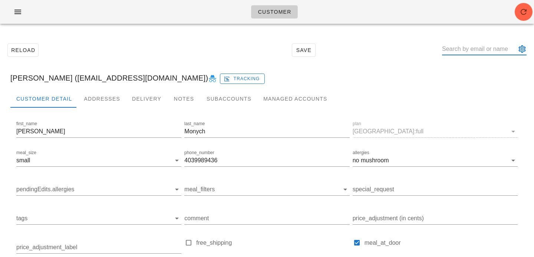
click at [469, 45] on input "text" at bounding box center [479, 49] width 74 height 12
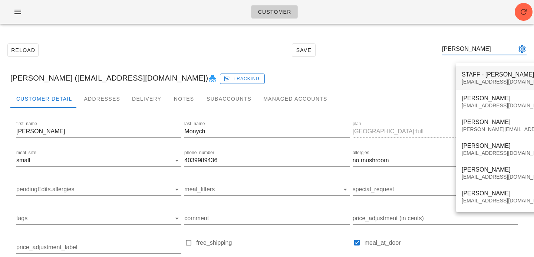
type input "[PERSON_NAME]"
click at [489, 71] on div "STAFF - [PERSON_NAME]" at bounding box center [527, 74] width 131 height 7
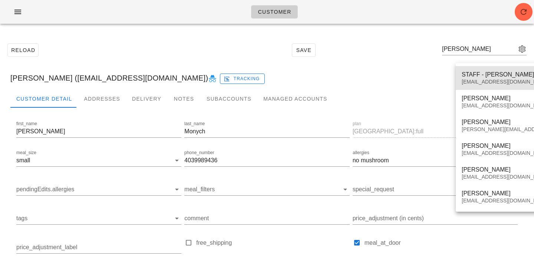
click at [494, 73] on div "STAFF - [PERSON_NAME]" at bounding box center [527, 74] width 131 height 7
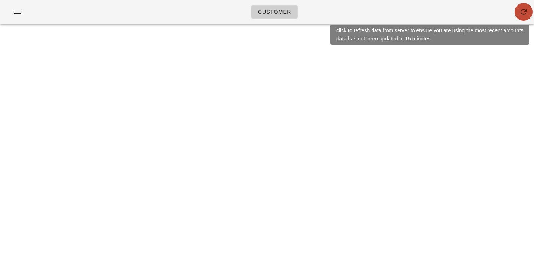
click at [522, 13] on icon "button" at bounding box center [524, 11] width 9 height 9
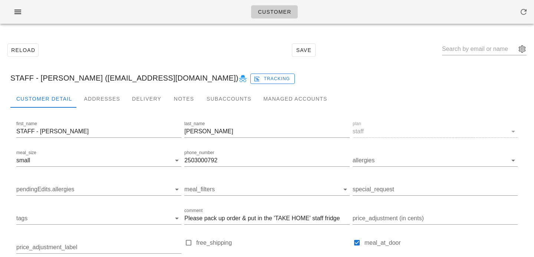
click at [473, 238] on div "meal_at_door" at bounding box center [435, 245] width 165 height 17
